Goal: Task Accomplishment & Management: Manage account settings

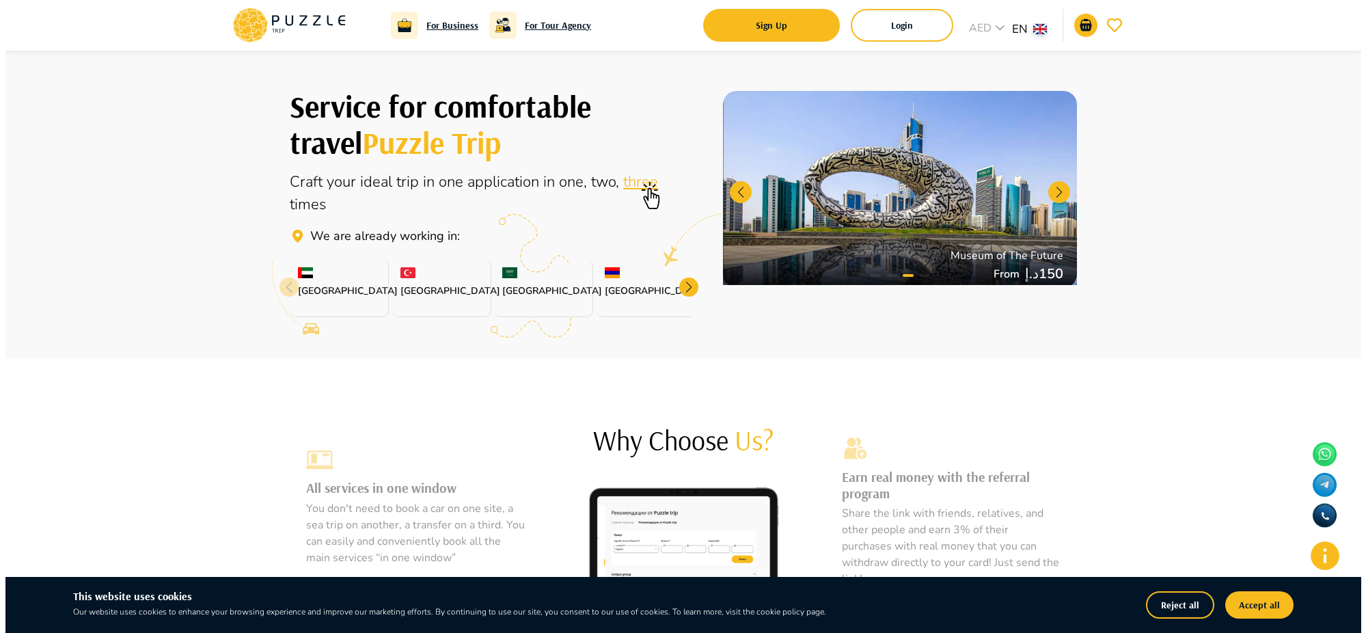
scroll to position [137, 0]
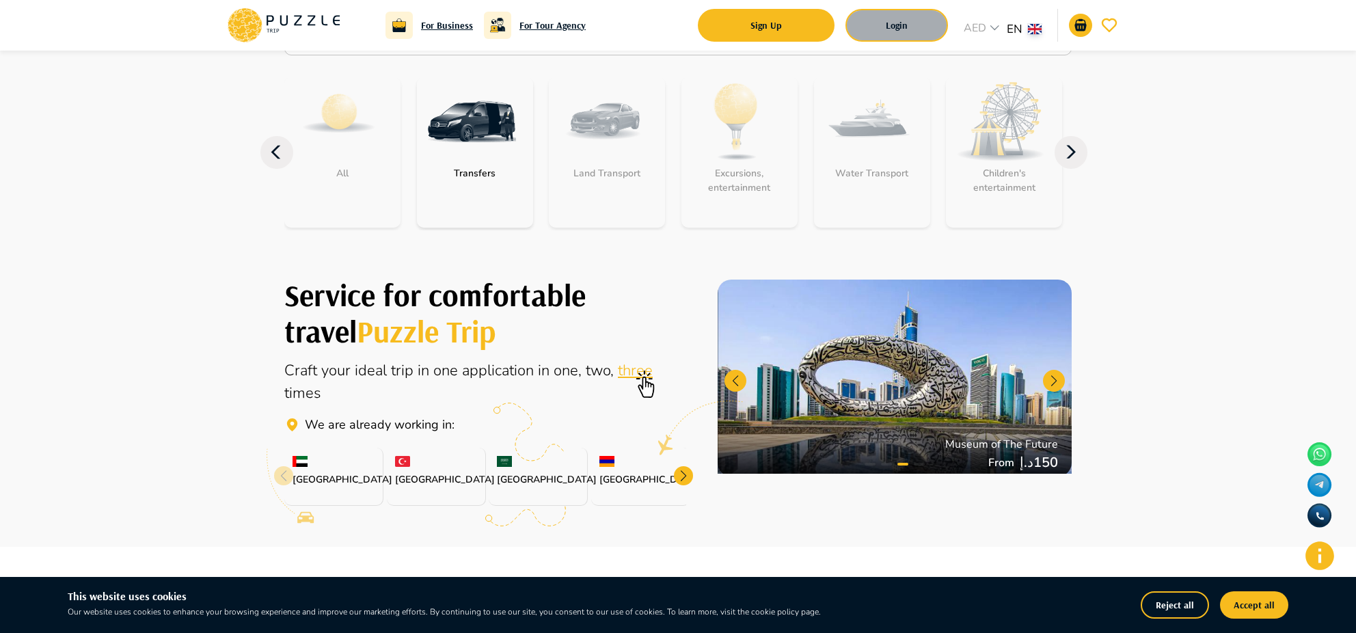
click at [931, 28] on button "Login" at bounding box center [896, 25] width 102 height 33
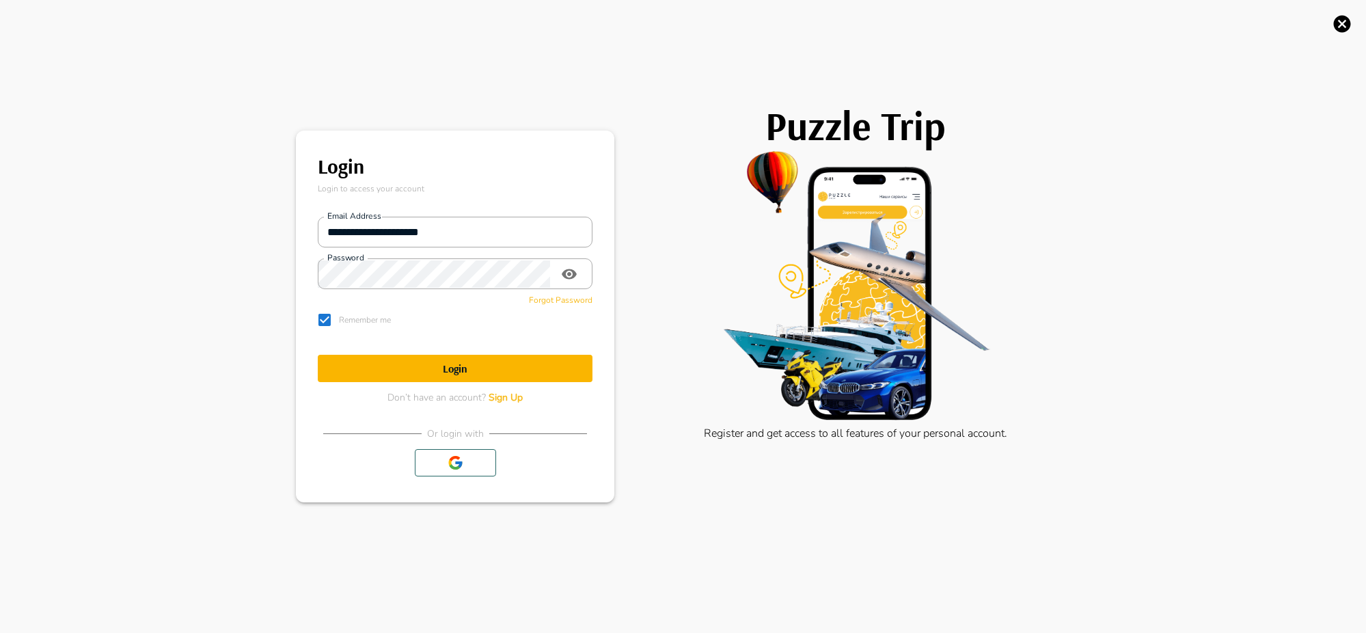
click at [457, 364] on h1 "Login" at bounding box center [455, 368] width 275 height 13
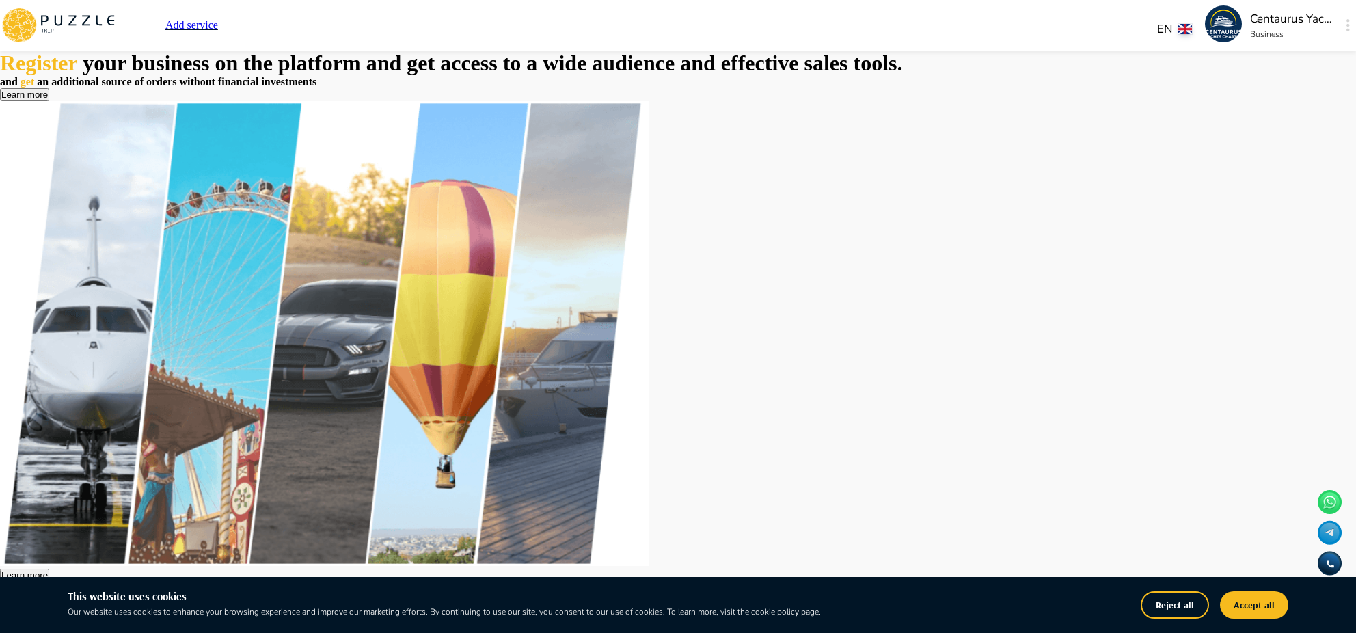
click at [1250, 27] on p "Centaurus Yachts Charter" at bounding box center [1291, 19] width 82 height 18
click at [1250, 19] on p "Centaurus Yachts Charter" at bounding box center [1291, 19] width 82 height 18
click at [1205, 26] on img at bounding box center [1223, 23] width 37 height 37
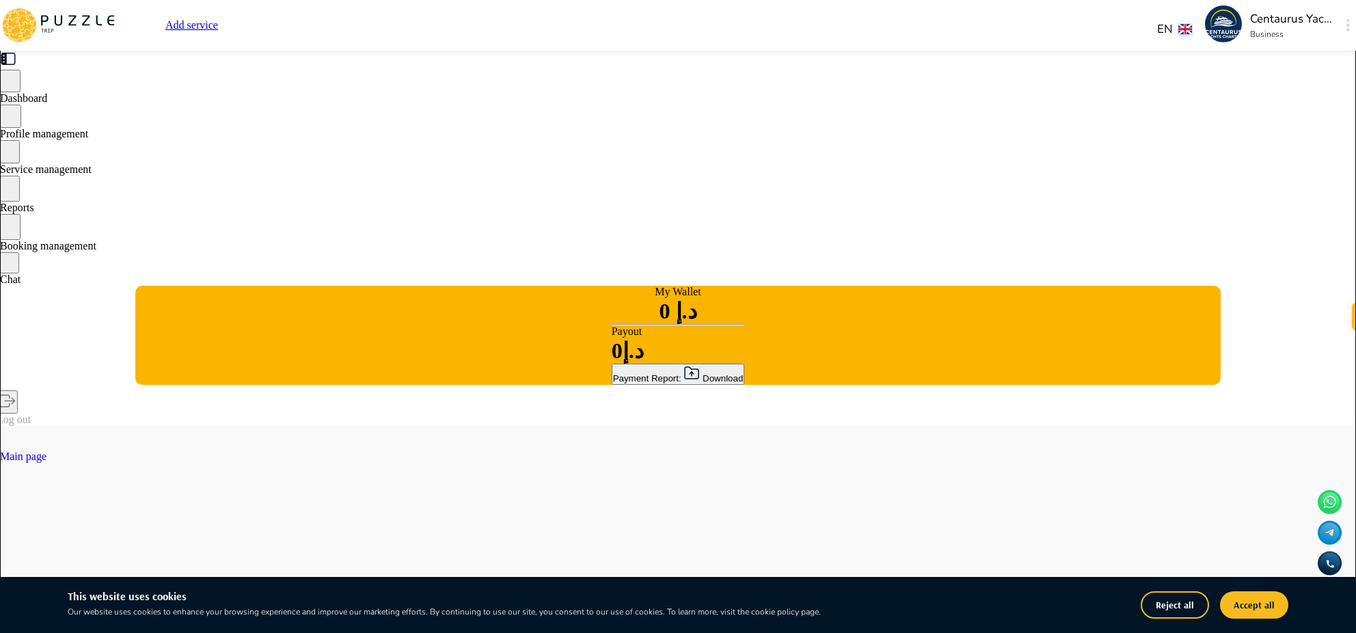
type textarea "*"
click at [92, 171] on span "Service management" at bounding box center [46, 169] width 92 height 12
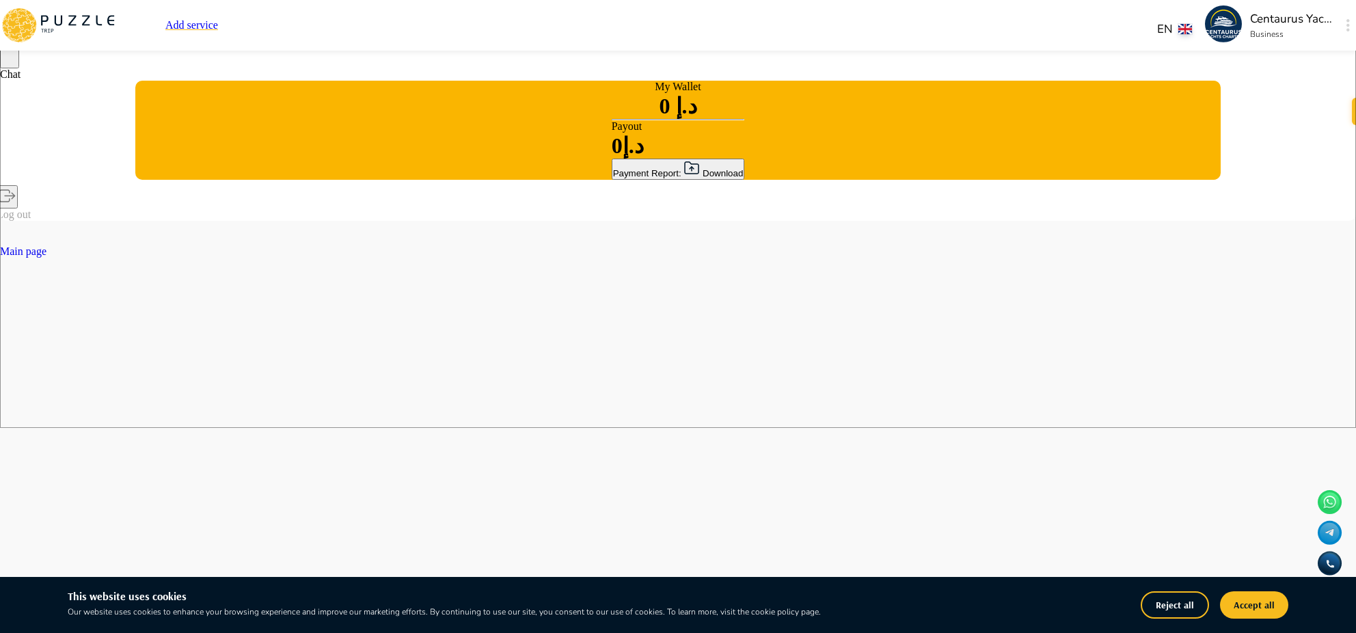
scroll to position [273, 0]
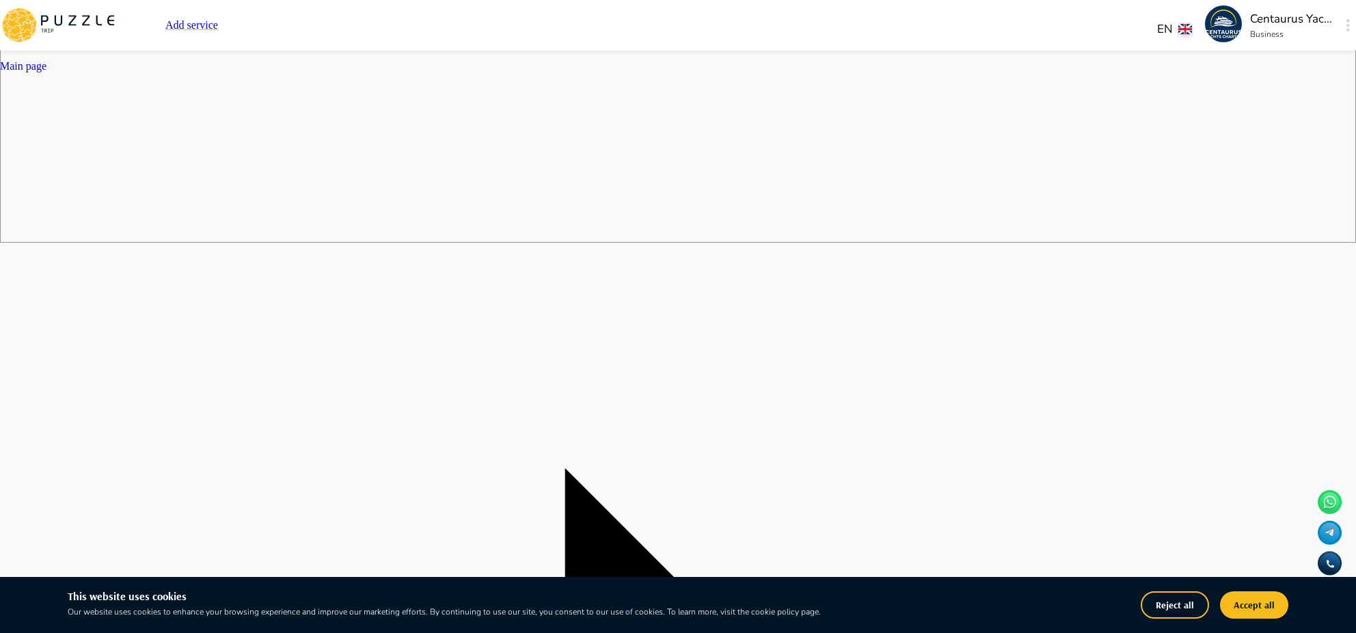
scroll to position [410, 0]
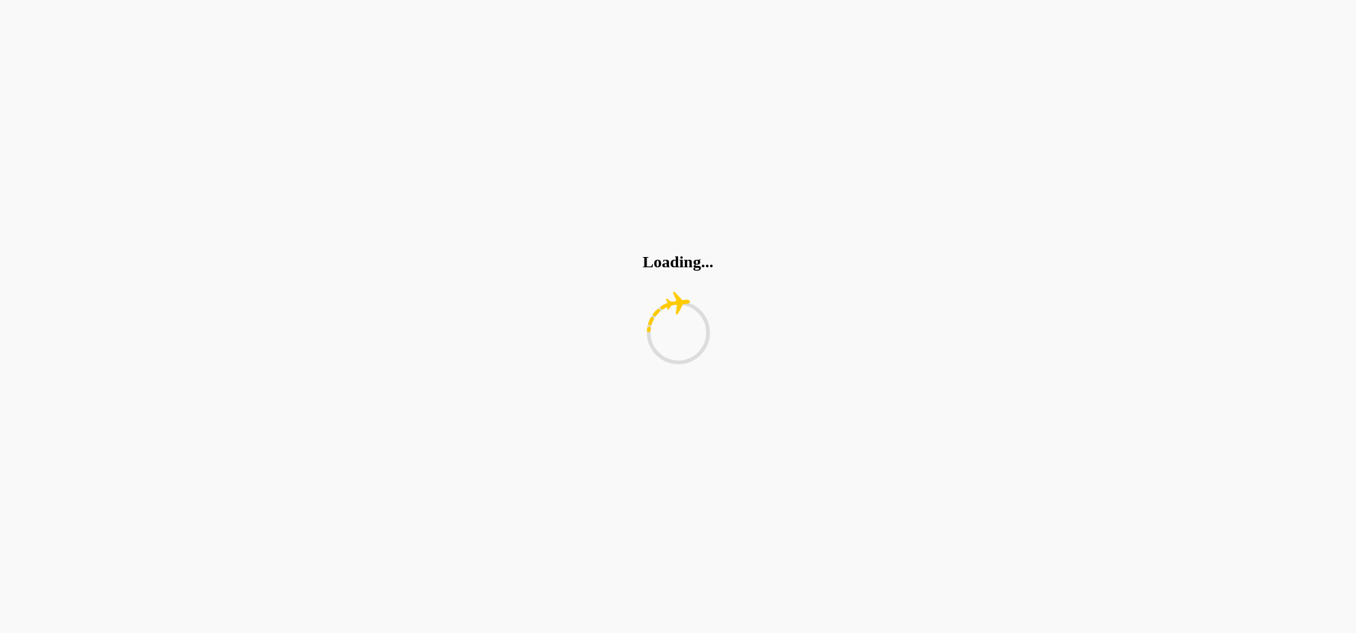
scroll to position [178, 0]
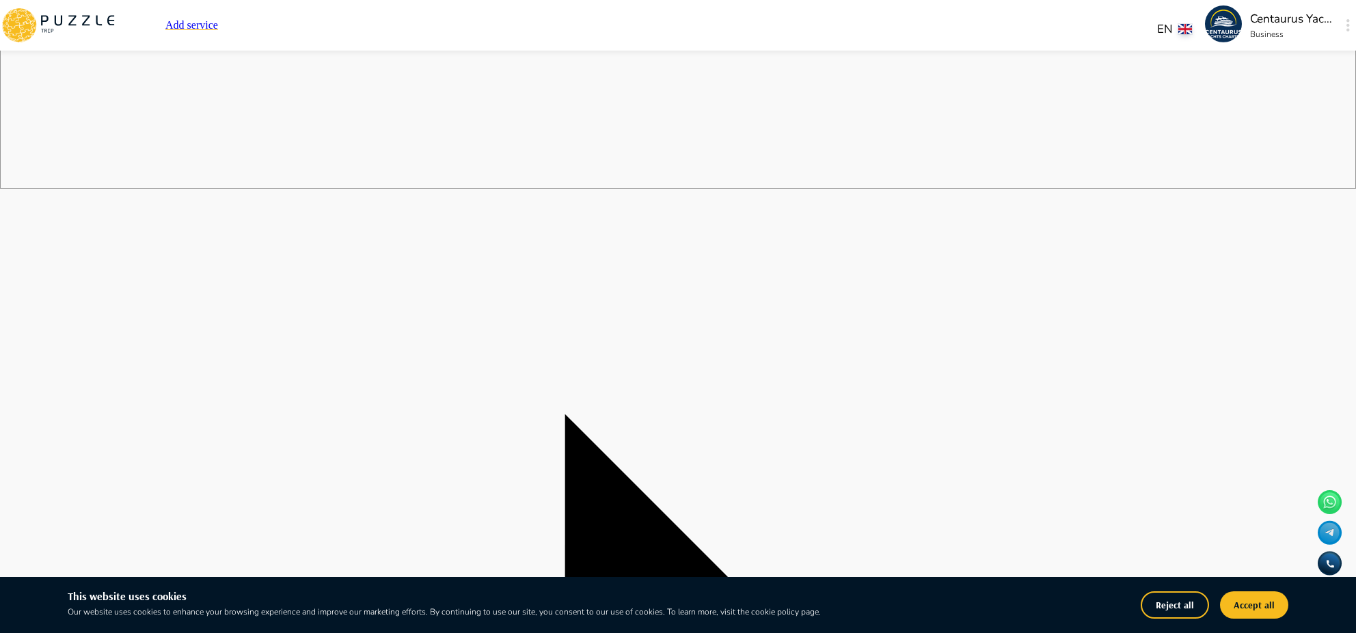
scroll to position [451, 0]
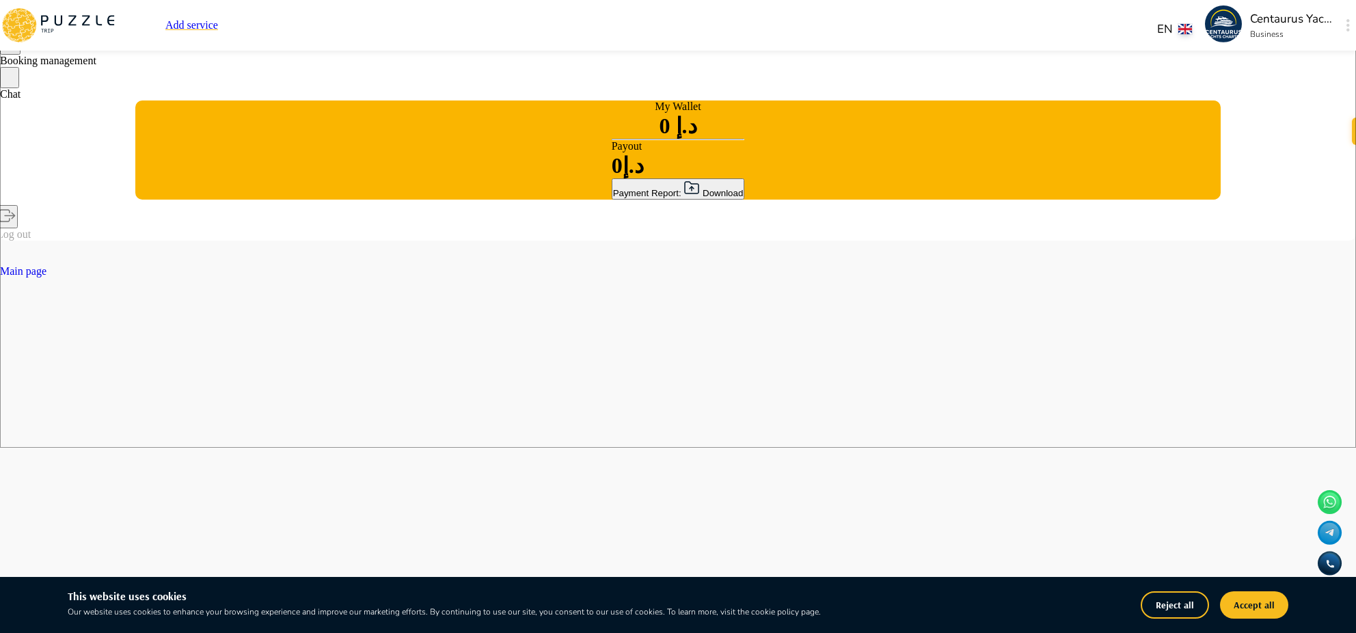
scroll to position [41, 0]
